Goal: Contribute content: Contribute content

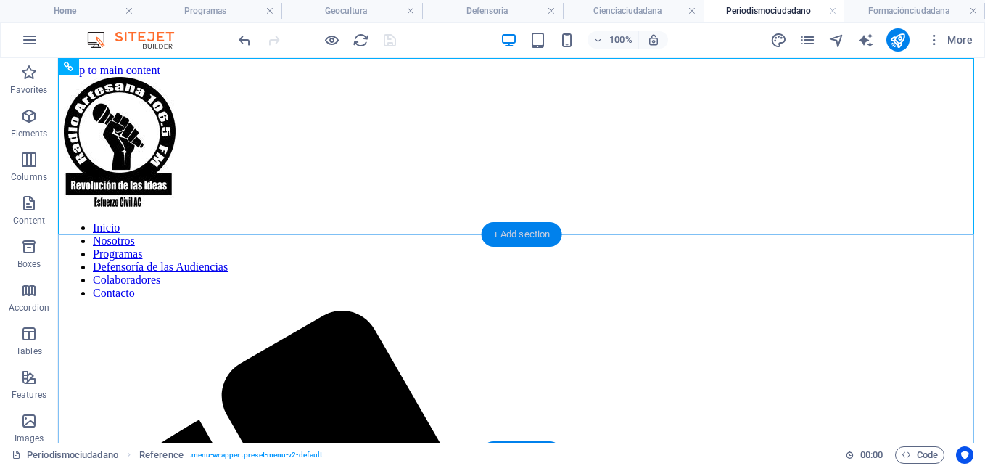
click at [529, 232] on div "+ Add section" at bounding box center [522, 234] width 80 height 25
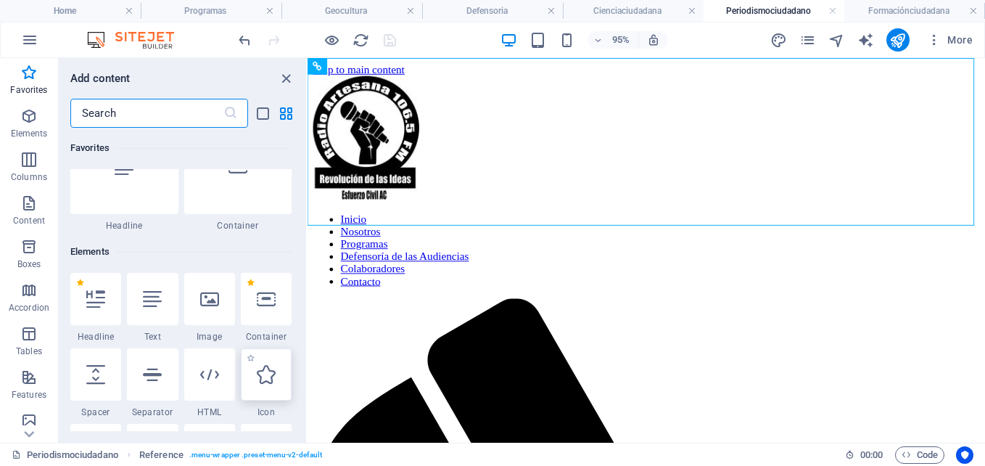
scroll to position [73, 0]
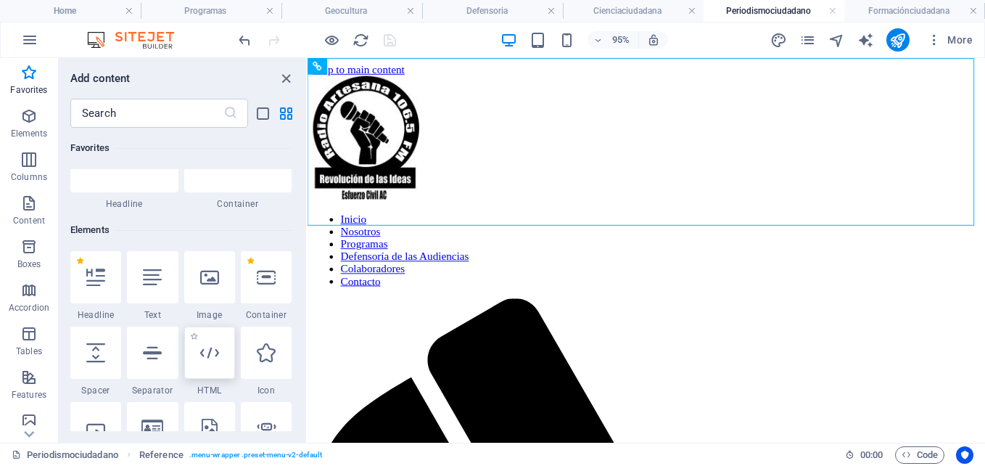
click at [212, 356] on icon at bounding box center [209, 352] width 19 height 19
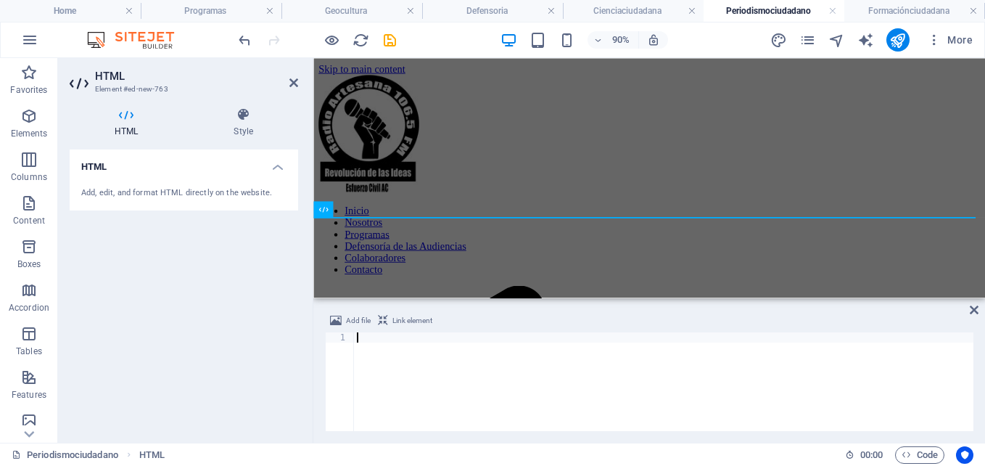
type textarea "</html>"
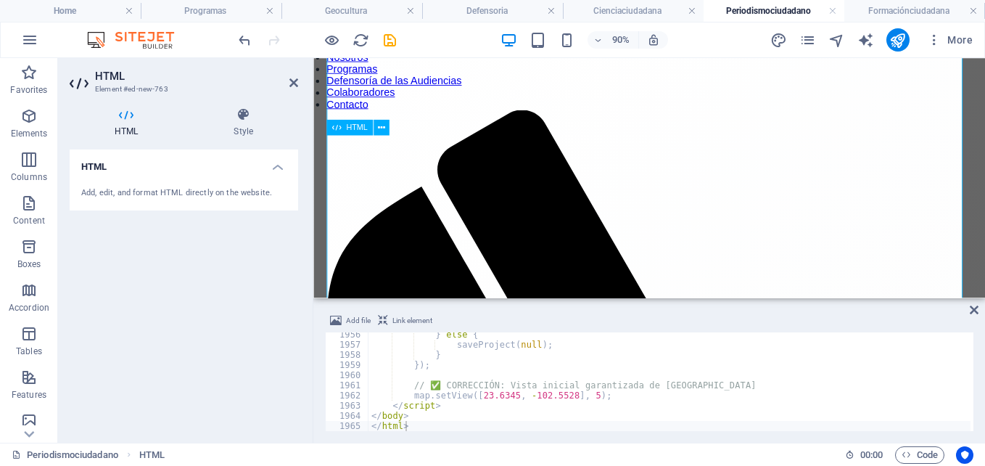
scroll to position [0, 0]
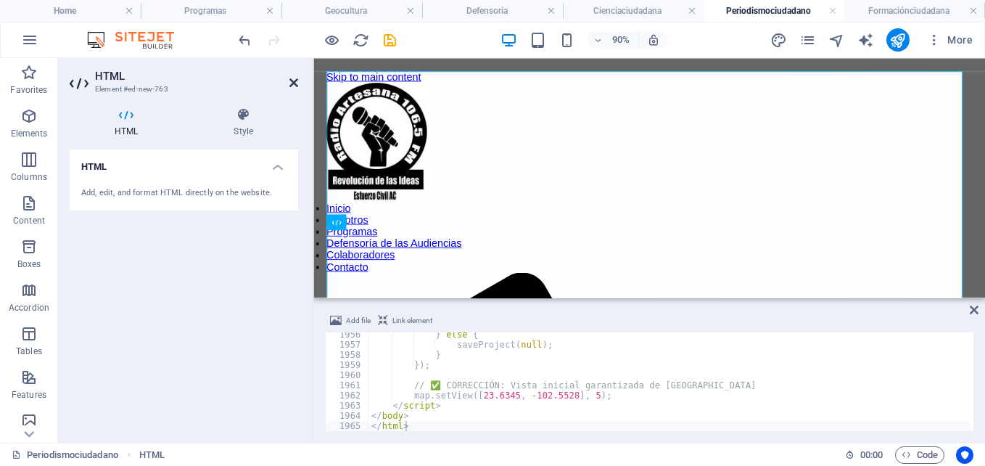
click at [294, 87] on icon at bounding box center [293, 83] width 9 height 12
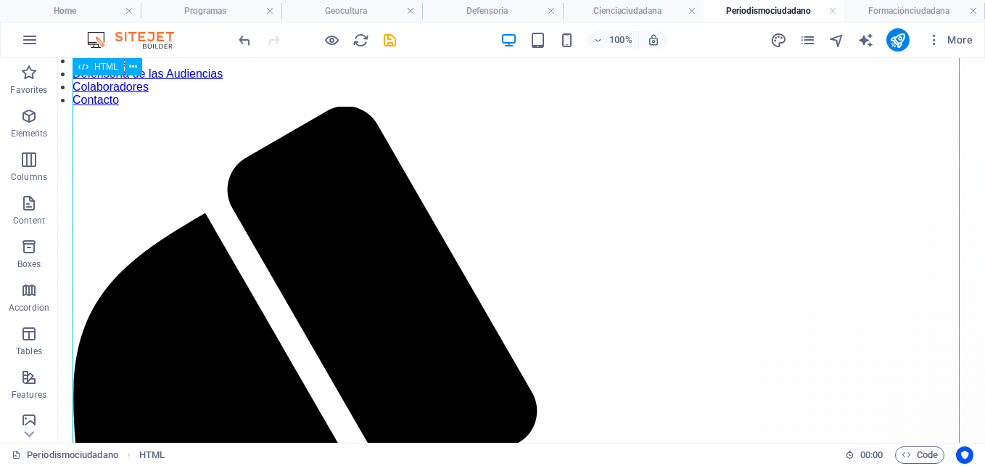
scroll to position [145, 0]
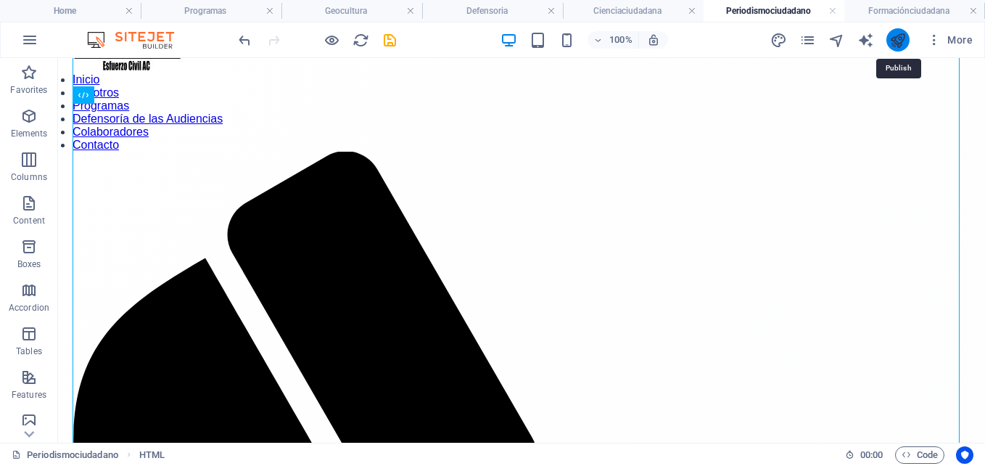
click at [894, 44] on icon "publish" at bounding box center [897, 40] width 17 height 17
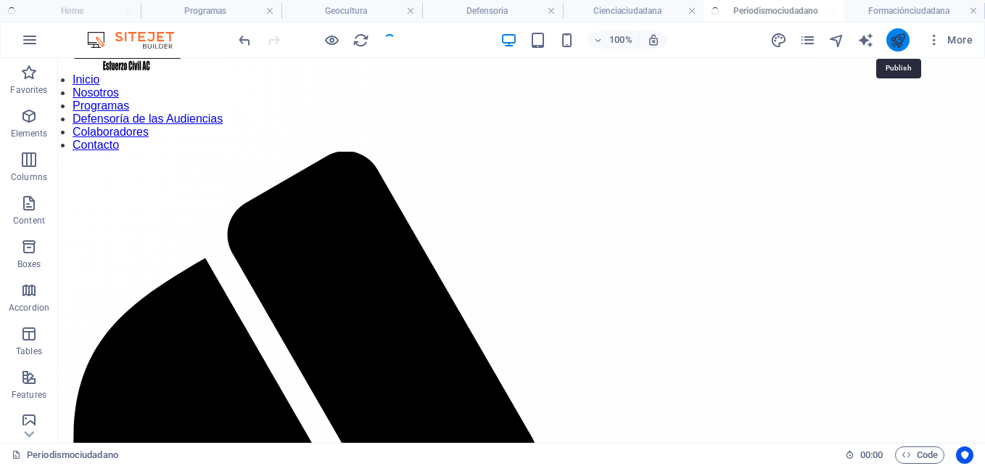
click at [894, 44] on icon "publish" at bounding box center [897, 40] width 17 height 17
click at [0, 0] on icon "publish" at bounding box center [0, 0] width 0 height 0
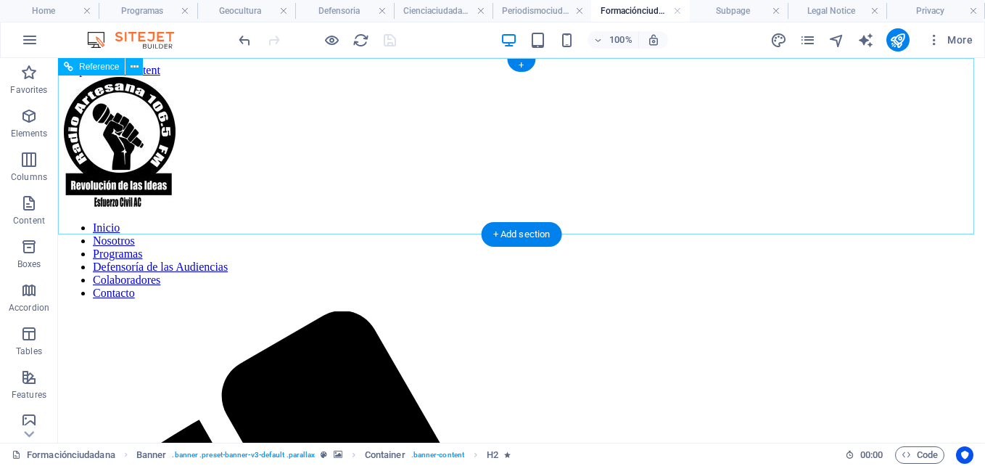
scroll to position [0, 0]
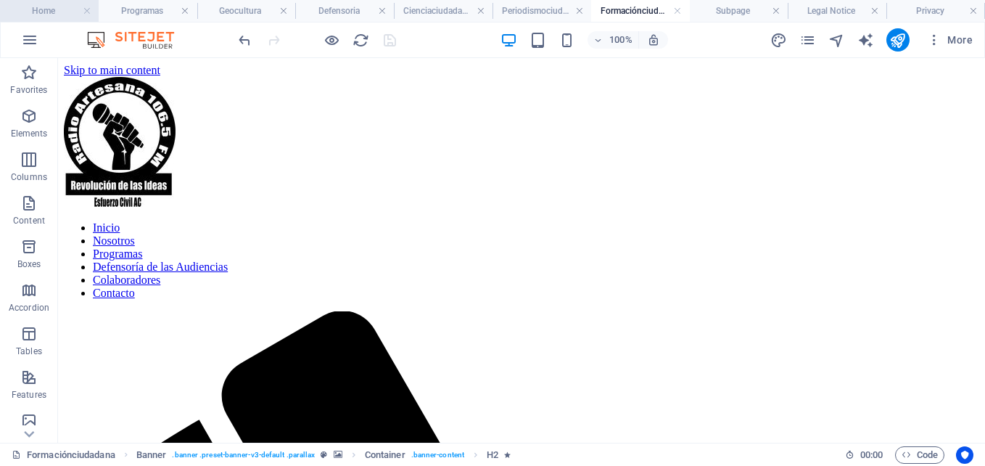
click at [40, 11] on h4 "Home" at bounding box center [49, 11] width 99 height 16
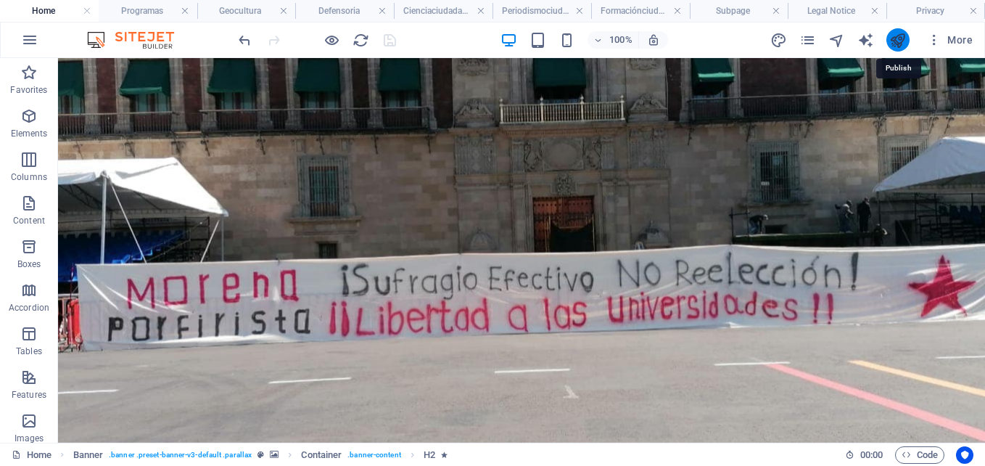
click at [906, 45] on icon "publish" at bounding box center [897, 40] width 17 height 17
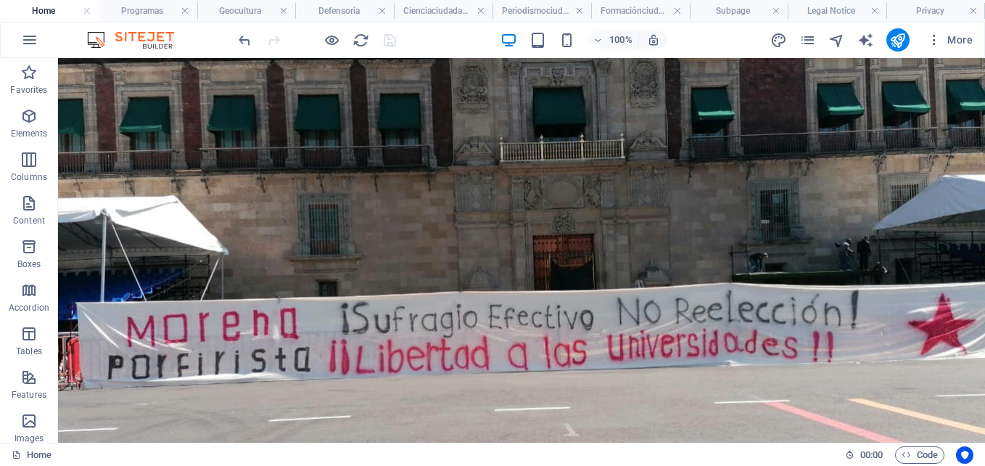
click at [393, 42] on div at bounding box center [317, 39] width 162 height 23
click at [900, 37] on icon "publish" at bounding box center [897, 40] width 17 height 17
click at [896, 44] on icon "publish" at bounding box center [897, 40] width 17 height 17
click at [237, 8] on h4 "Geocultura" at bounding box center [246, 11] width 99 height 16
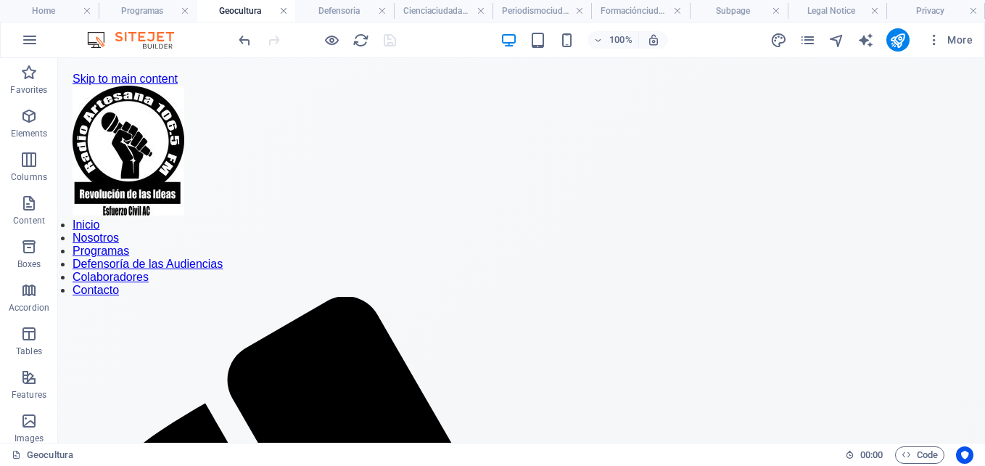
click at [284, 12] on link at bounding box center [283, 11] width 9 height 14
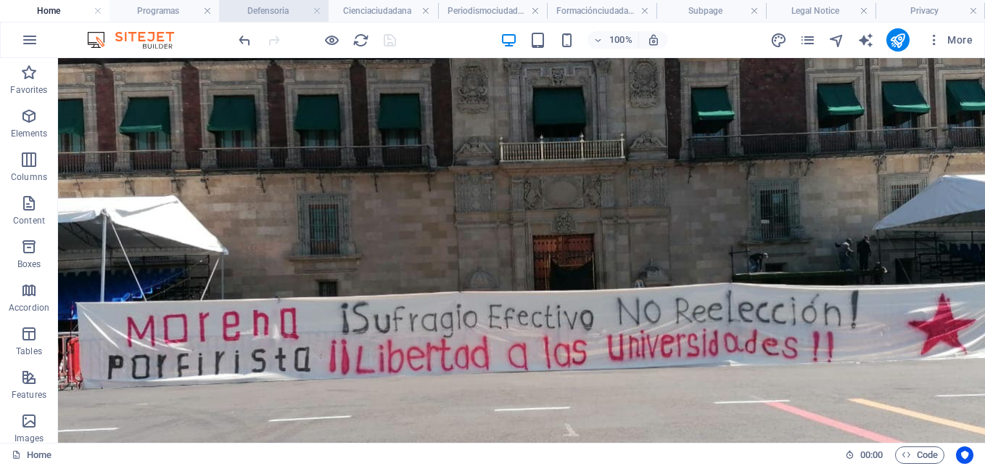
click at [284, 12] on h4 "Defensoria" at bounding box center [274, 11] width 110 height 16
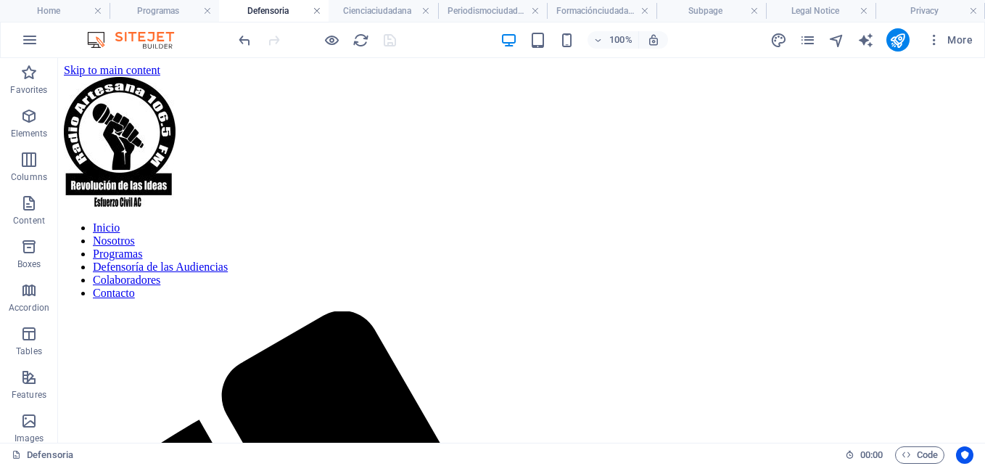
click at [315, 8] on link at bounding box center [317, 11] width 9 height 14
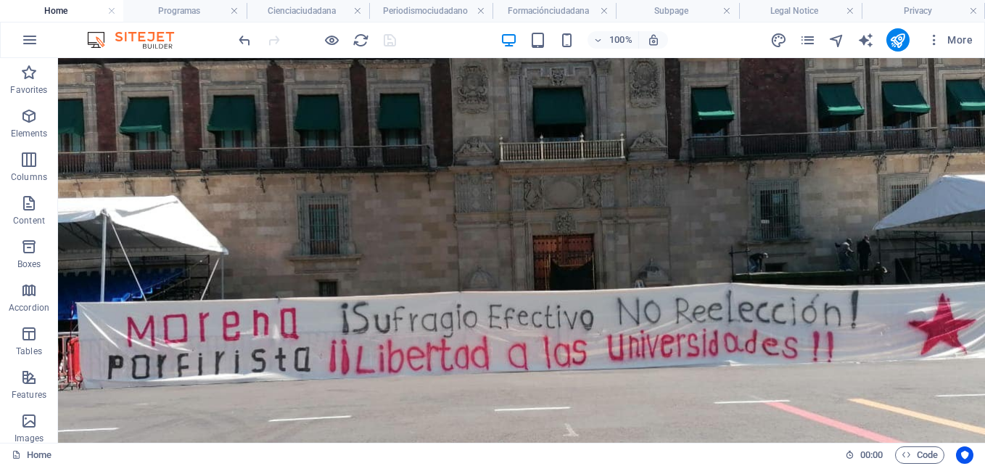
click at [315, 8] on h4 "Cienciaciudadana" at bounding box center [308, 11] width 123 height 16
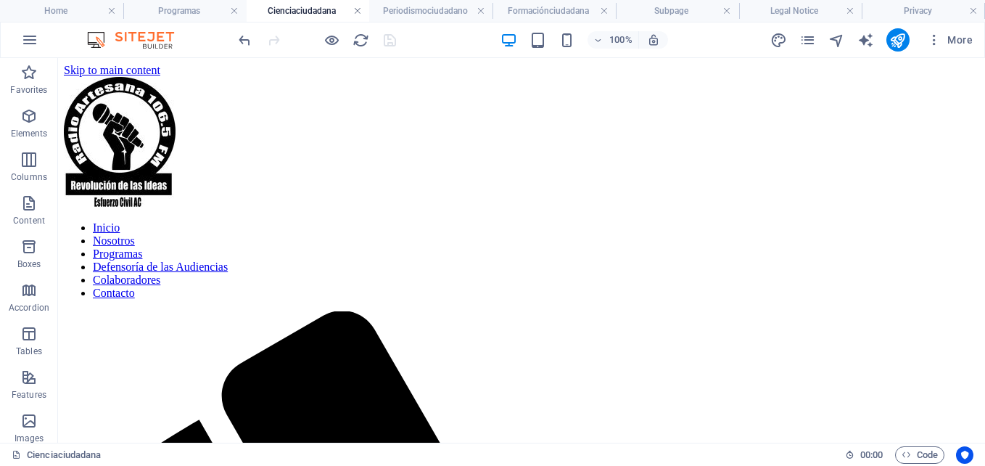
click at [359, 7] on link at bounding box center [357, 11] width 9 height 14
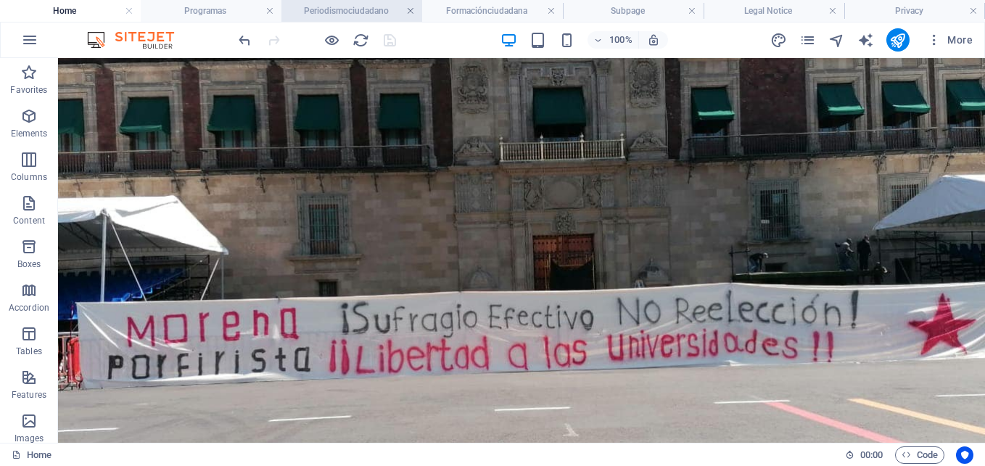
click at [409, 12] on link at bounding box center [410, 11] width 9 height 14
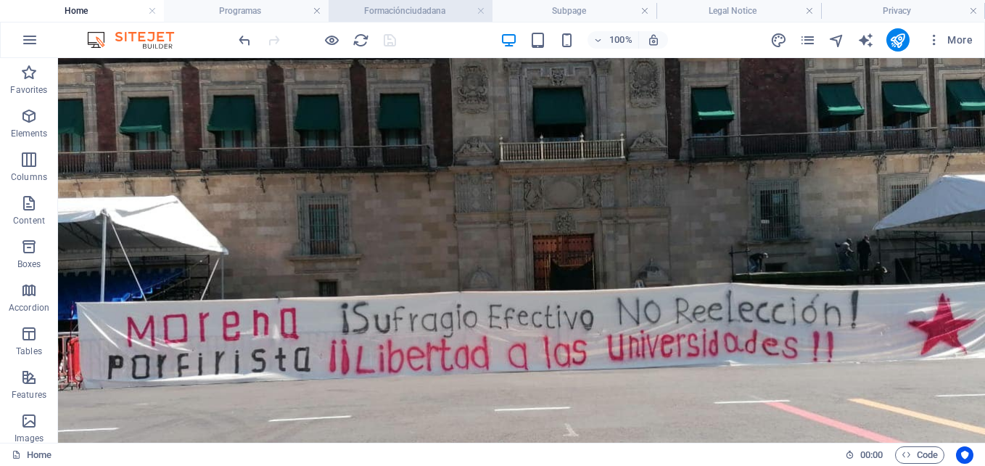
click at [487, 12] on h4 "Formaciónciudadana" at bounding box center [411, 11] width 164 height 16
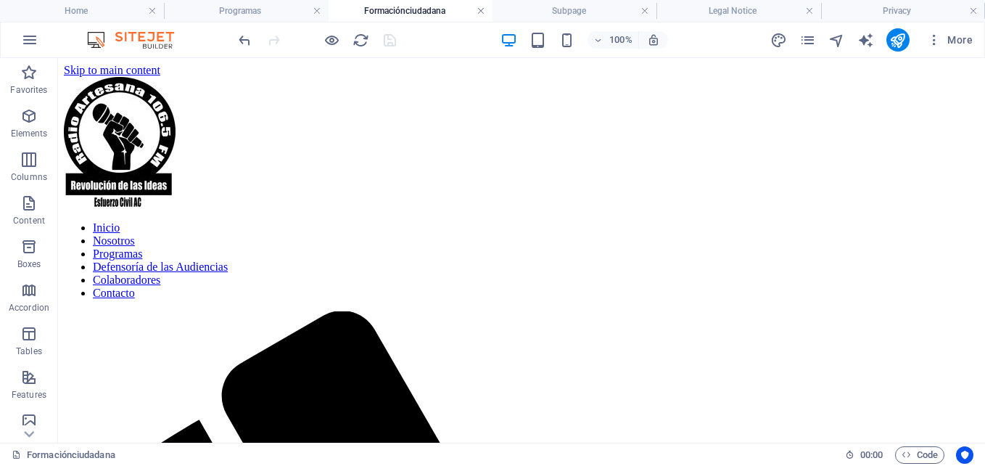
click at [484, 11] on link at bounding box center [480, 11] width 9 height 14
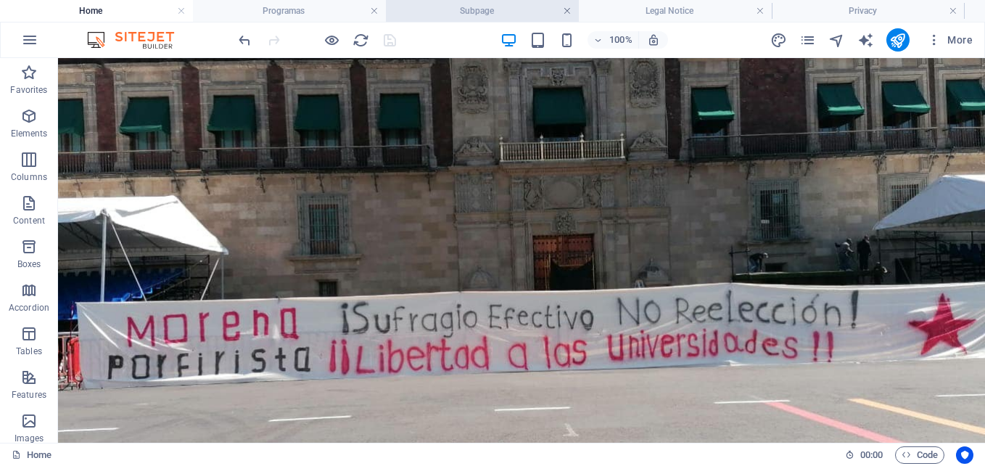
click at [566, 10] on link at bounding box center [567, 11] width 9 height 14
click at [571, 11] on link at bounding box center [567, 11] width 9 height 14
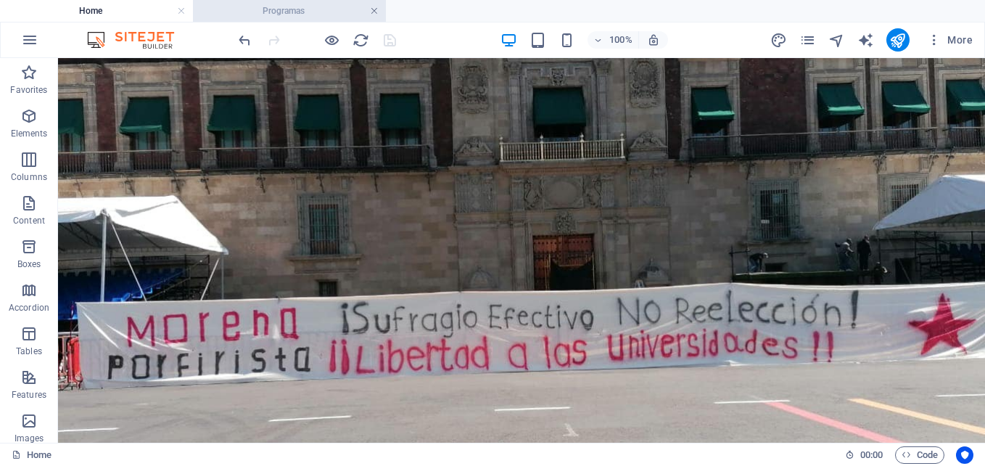
click at [374, 10] on link at bounding box center [374, 11] width 9 height 14
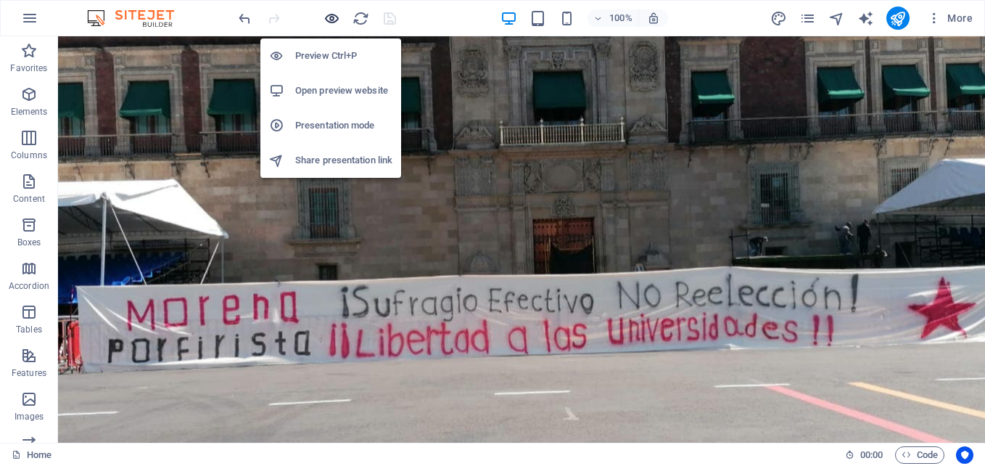
click at [328, 20] on icon "button" at bounding box center [331, 18] width 17 height 17
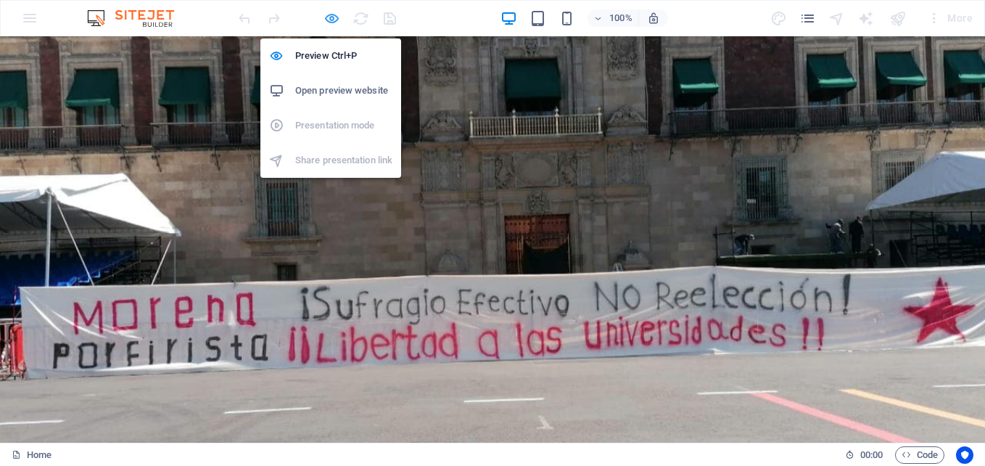
click at [330, 17] on icon "button" at bounding box center [331, 18] width 17 height 17
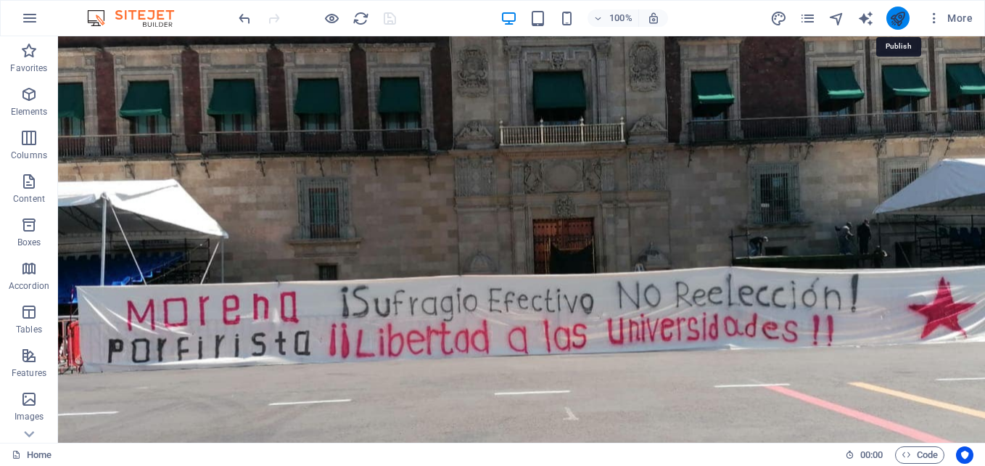
click at [902, 19] on icon "publish" at bounding box center [897, 18] width 17 height 17
